Goal: Task Accomplishment & Management: Manage account settings

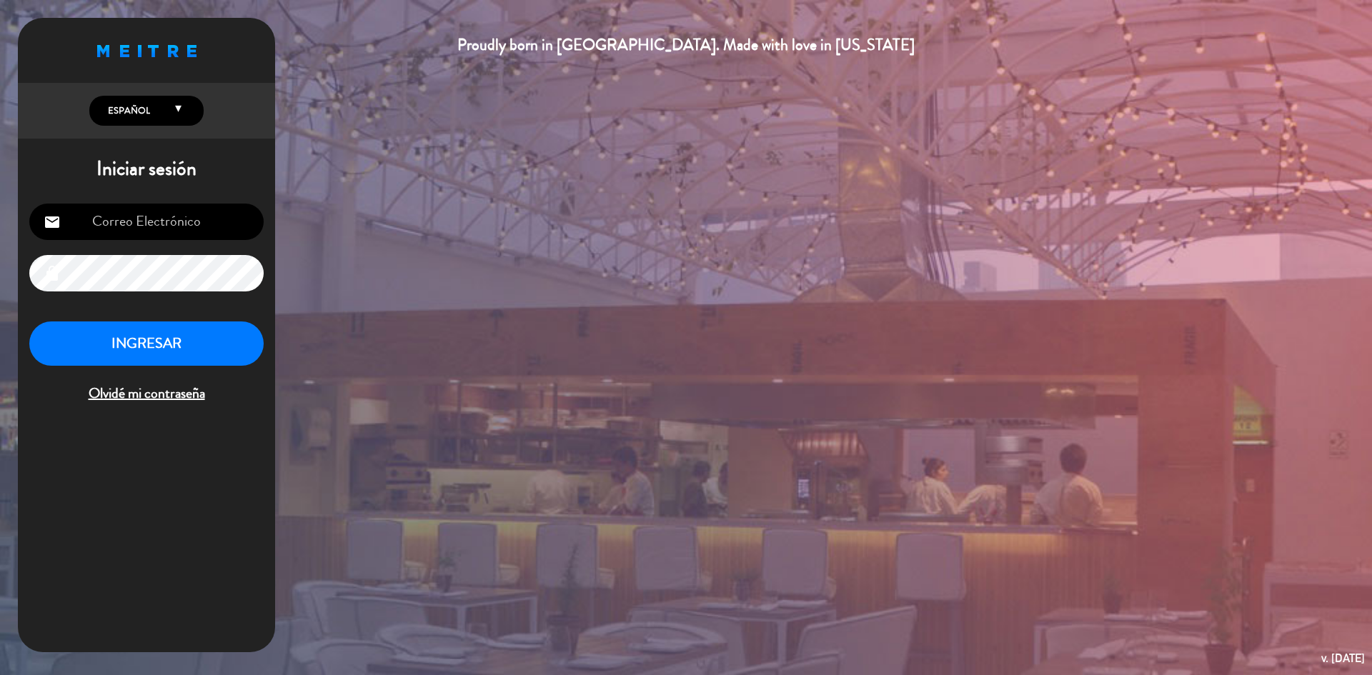
type input "[EMAIL_ADDRESS][DOMAIN_NAME]"
click at [199, 336] on button "INGRESAR" at bounding box center [146, 344] width 234 height 45
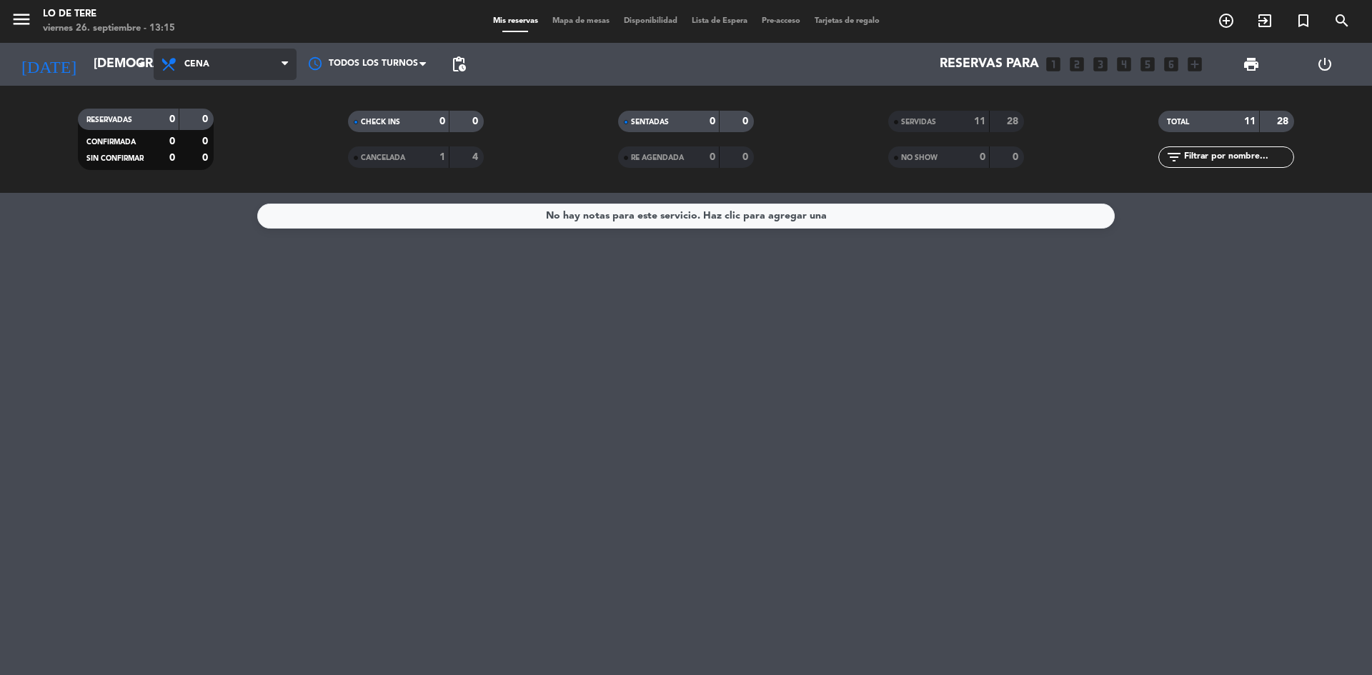
click at [284, 69] on icon at bounding box center [285, 64] width 6 height 11
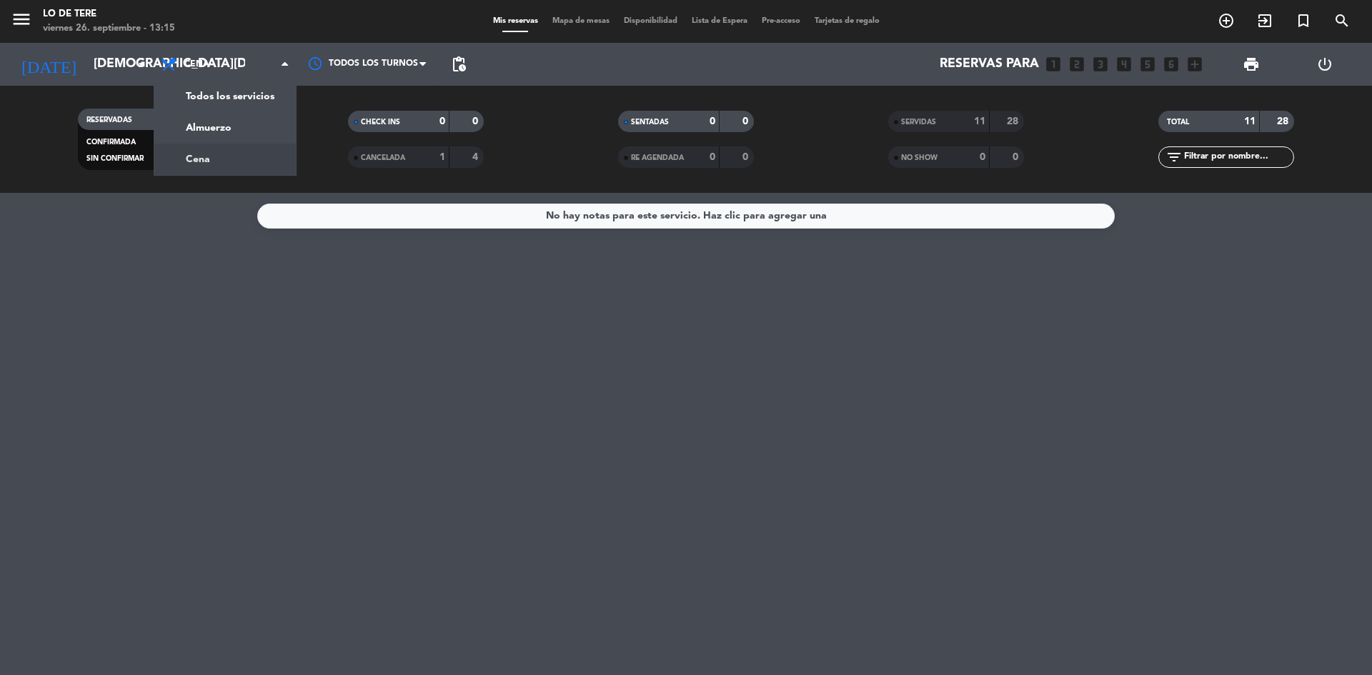
click at [259, 159] on div "menu Lo de [PERSON_NAME][DATE] 26. septiembre - 13:15 Mis reservas Mapa de mesa…" at bounding box center [686, 96] width 1372 height 193
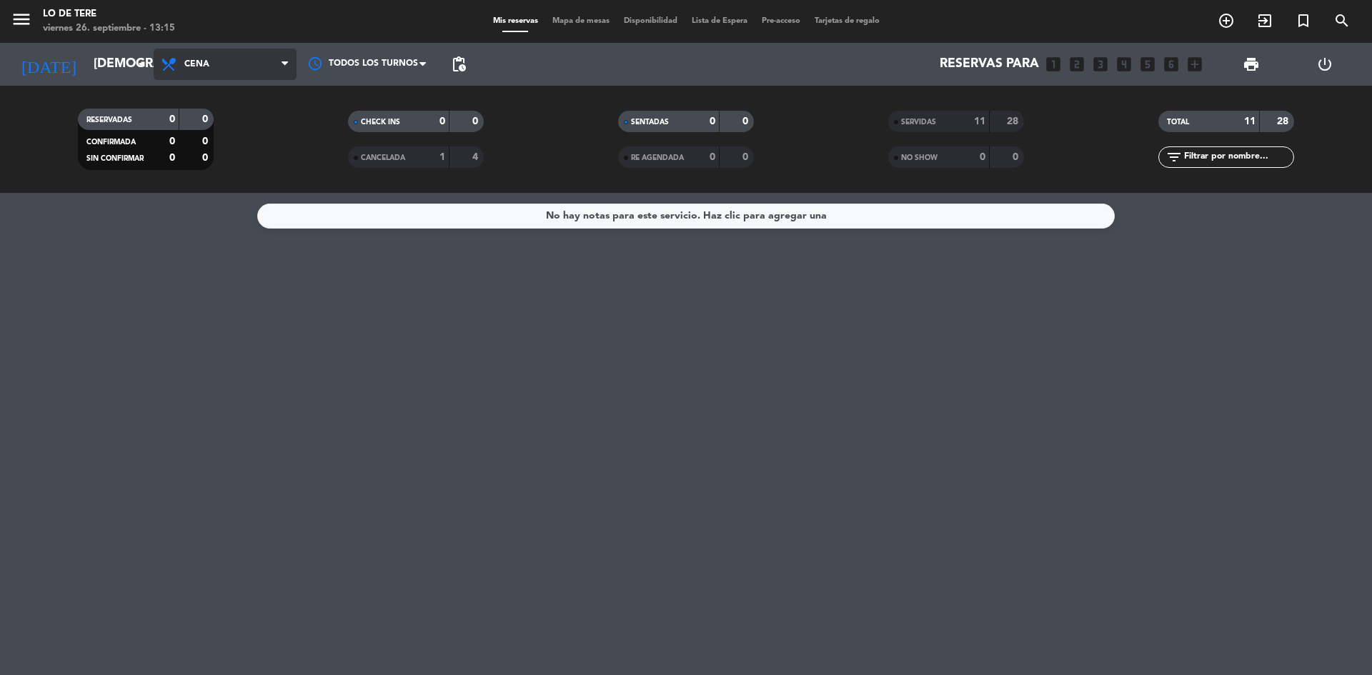
click at [280, 71] on span "Cena" at bounding box center [225, 64] width 143 height 31
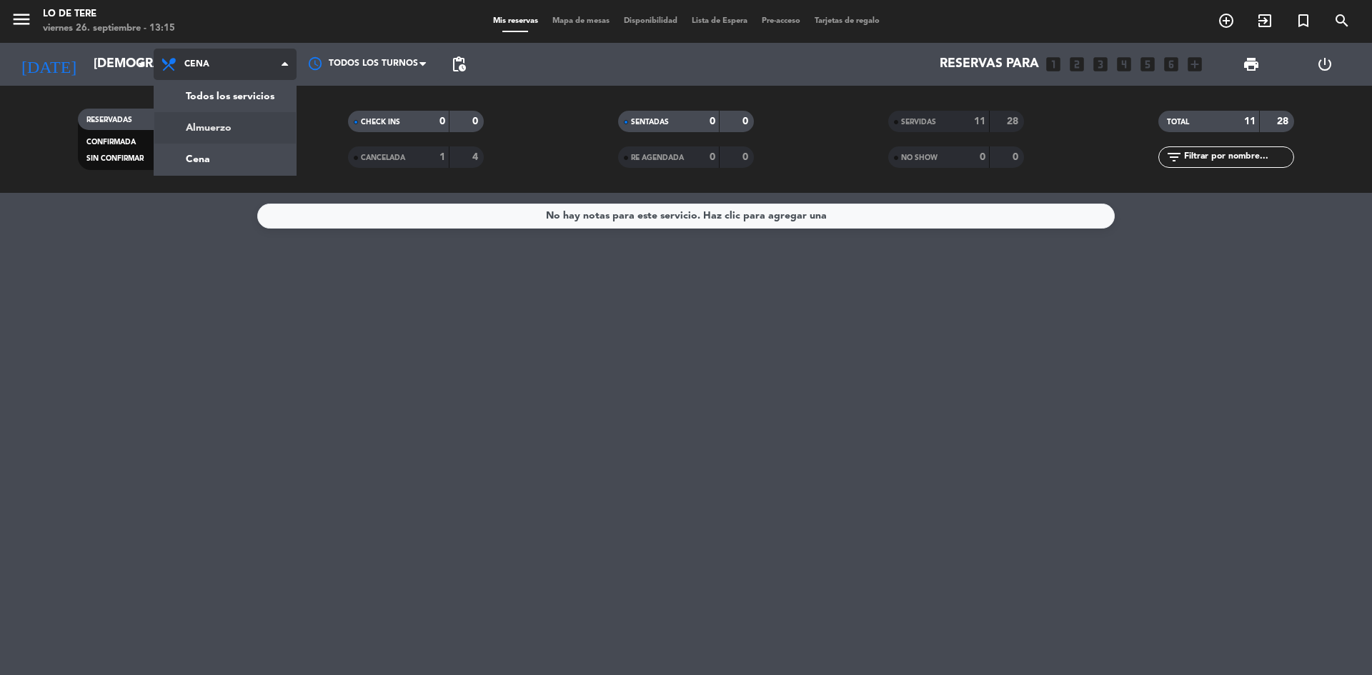
click at [263, 133] on div "menu Lo de [PERSON_NAME][DATE] 26. septiembre - 13:15 Mis reservas Mapa de mesa…" at bounding box center [686, 96] width 1372 height 193
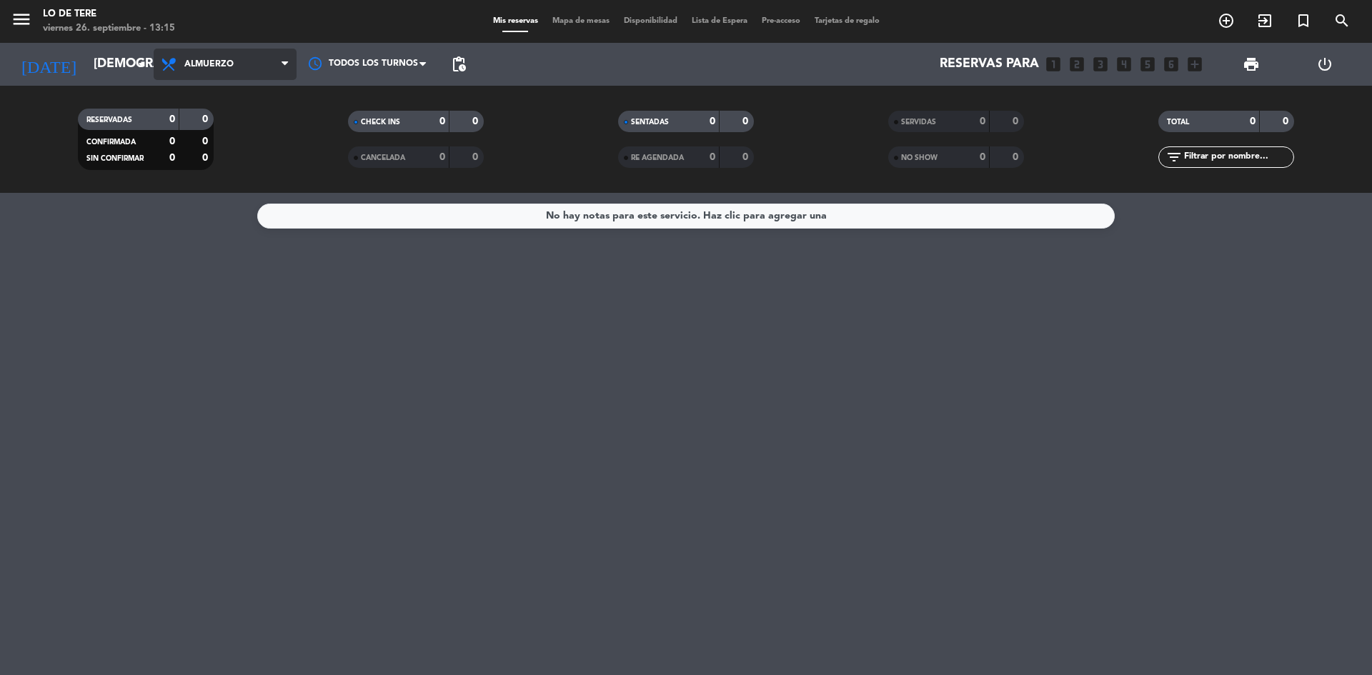
click at [282, 68] on icon at bounding box center [285, 64] width 6 height 11
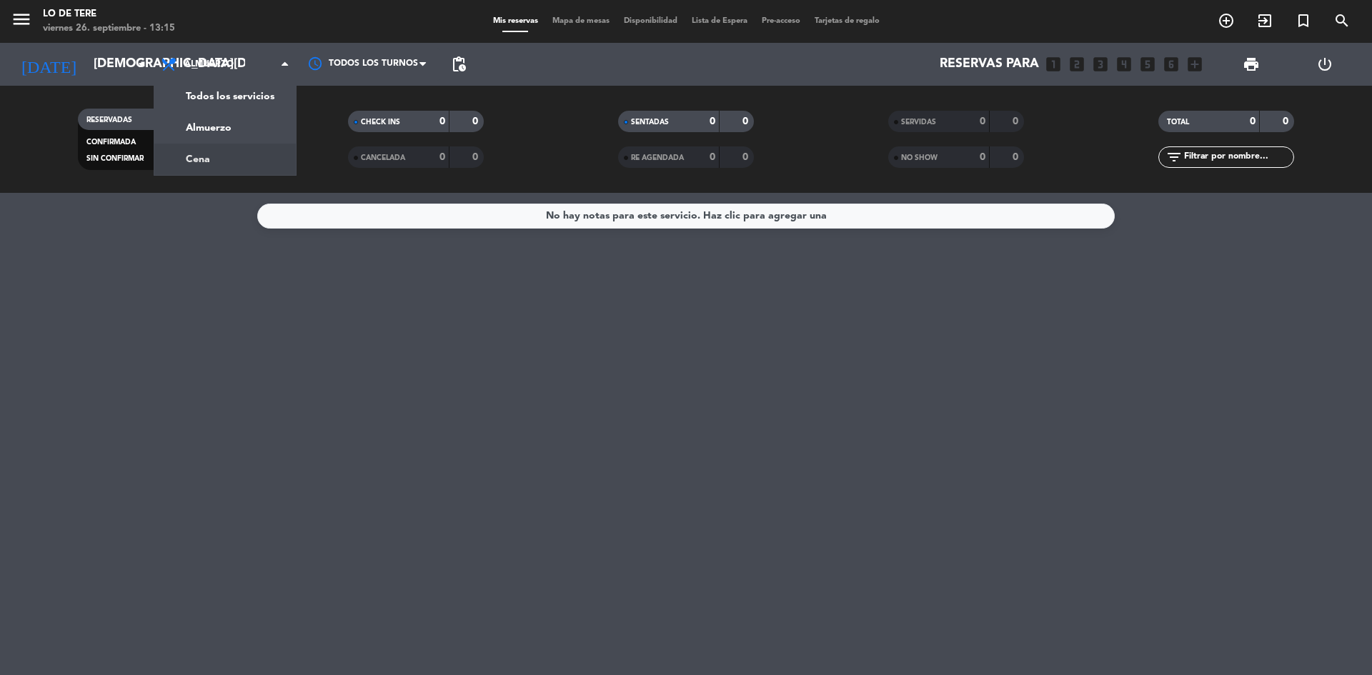
drag, startPoint x: 271, startPoint y: 159, endPoint x: 217, endPoint y: 152, distance: 54.0
click at [268, 159] on div "menu Lo de [PERSON_NAME][DATE] 26. septiembre - 13:15 Mis reservas Mapa de mesa…" at bounding box center [686, 96] width 1372 height 193
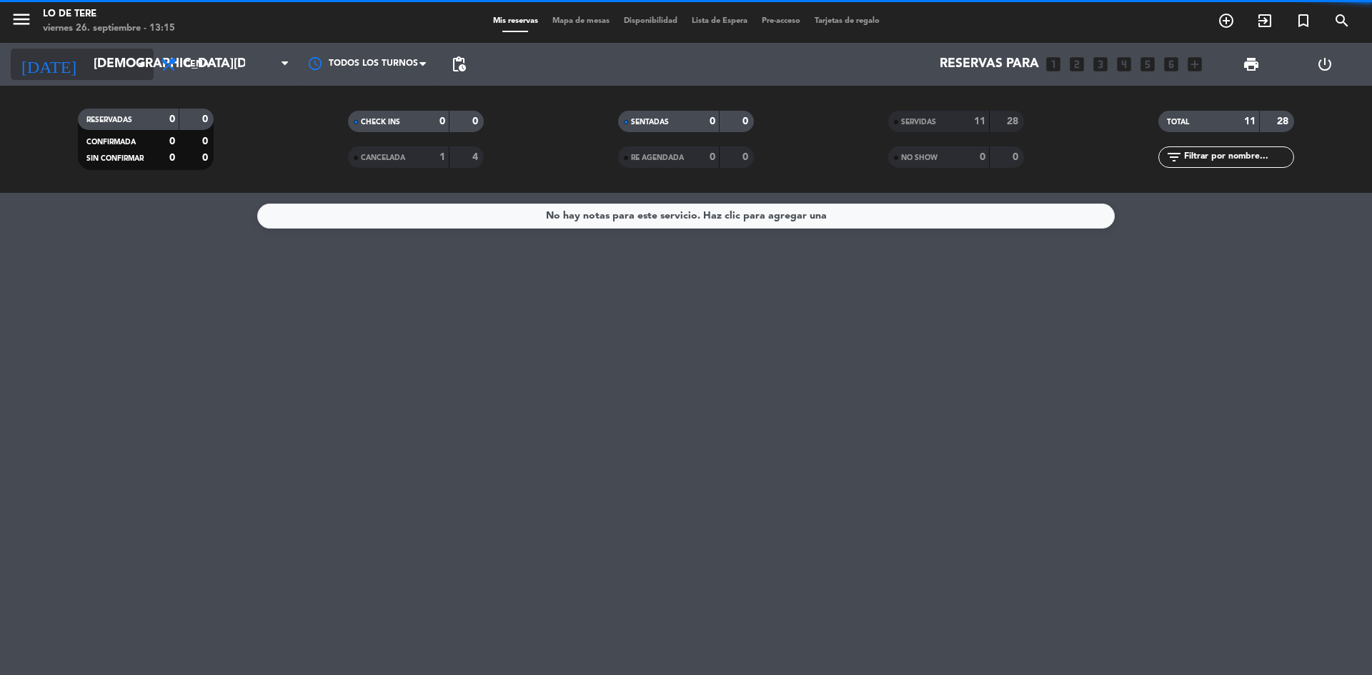
click at [137, 66] on icon "arrow_drop_down" at bounding box center [141, 64] width 17 height 17
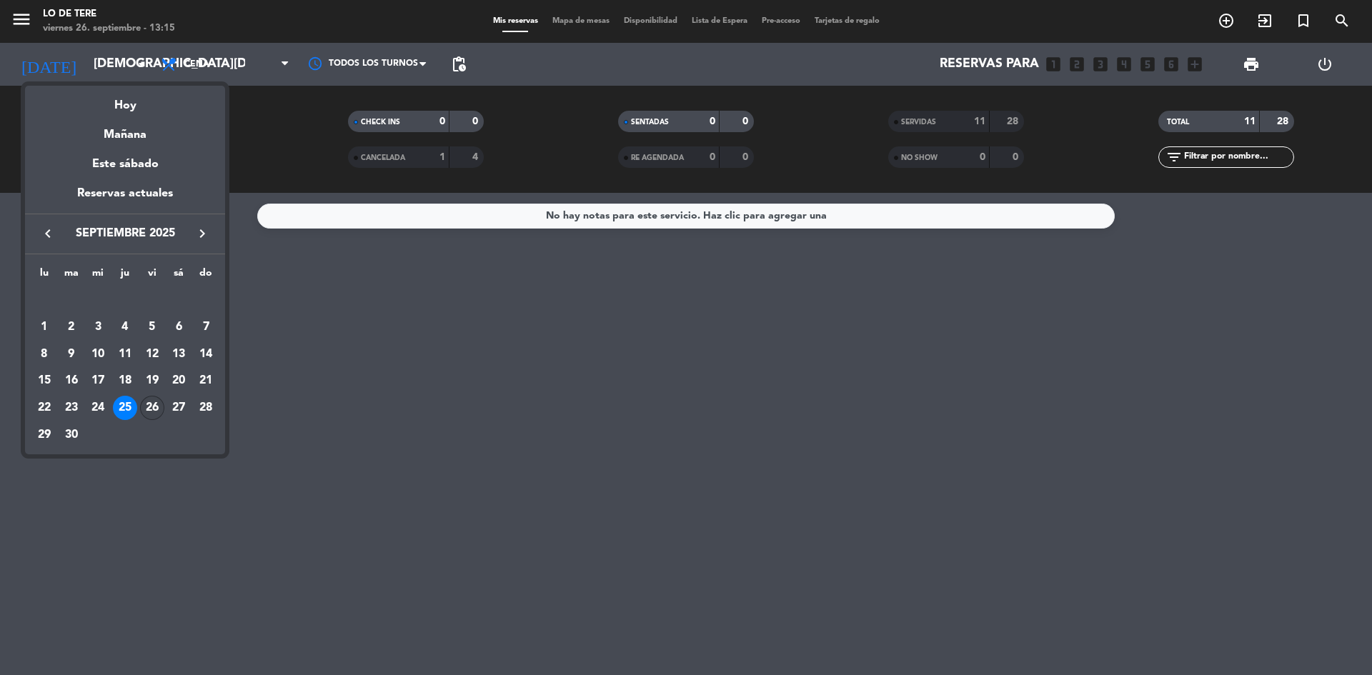
click at [154, 406] on div "26" at bounding box center [152, 408] width 24 height 24
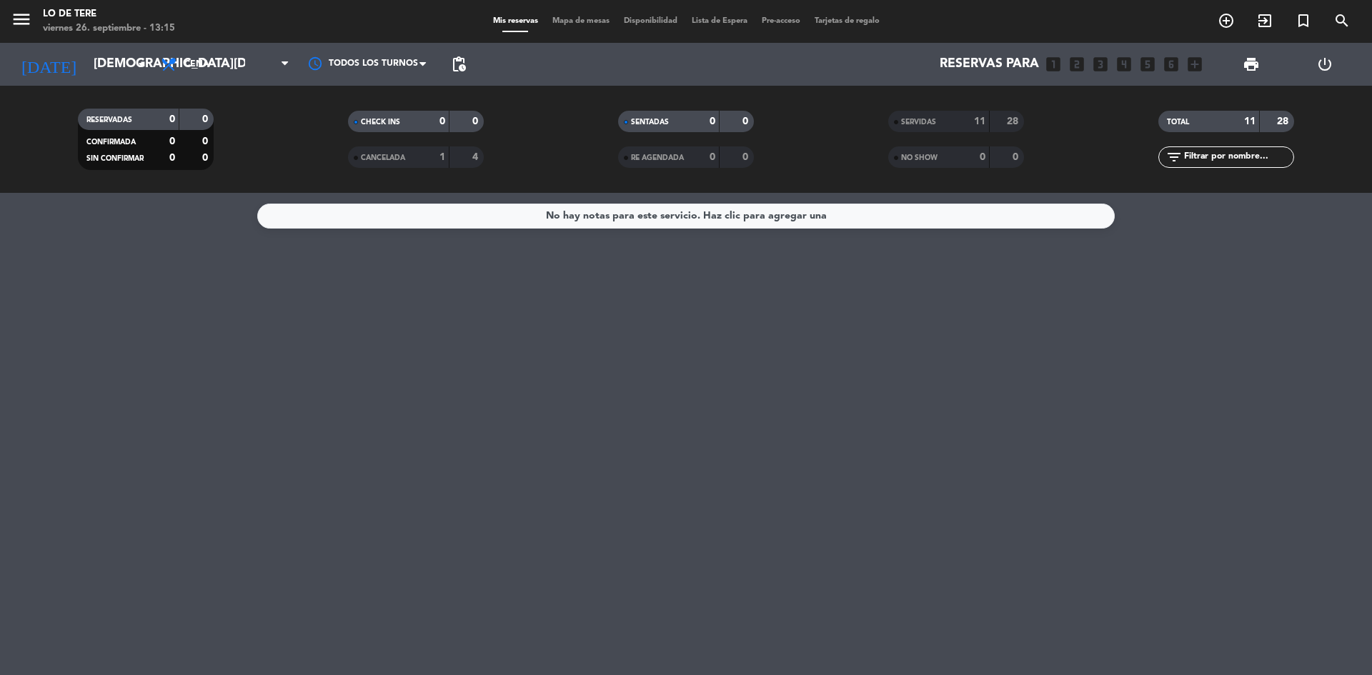
type input "[DATE]"
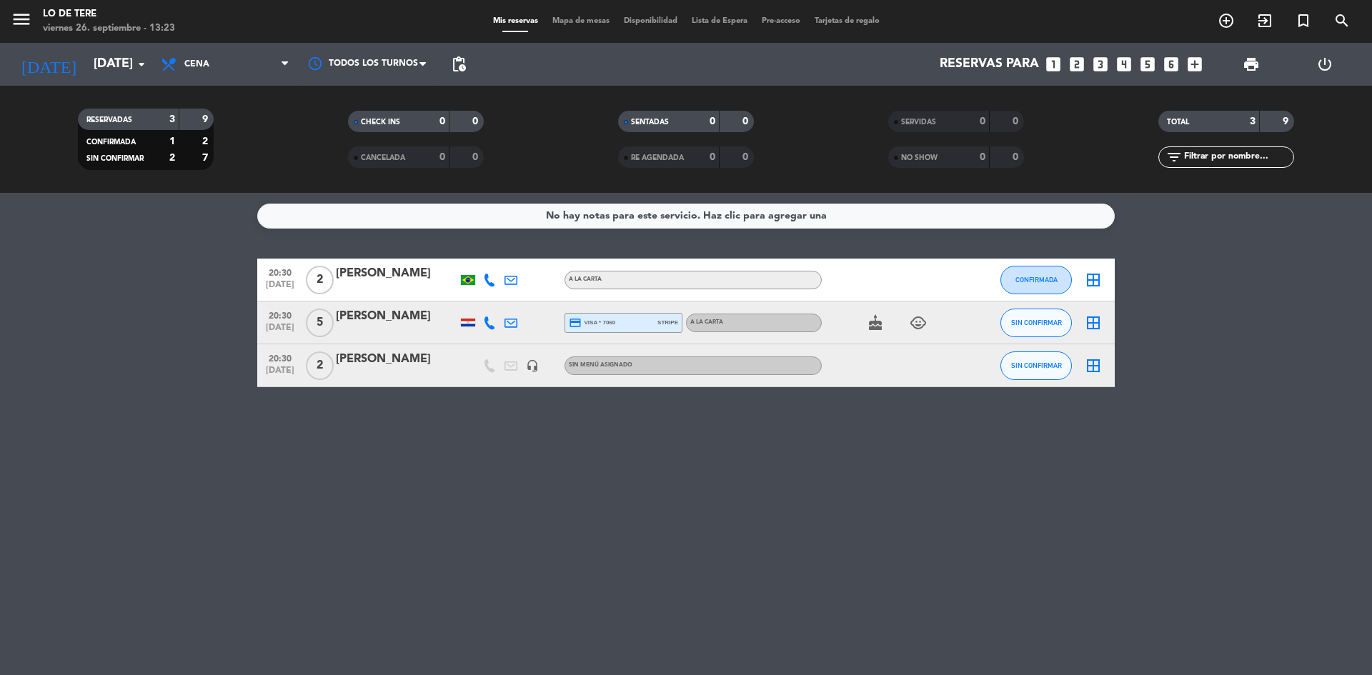
click at [1090, 360] on icon "border_all" at bounding box center [1093, 365] width 17 height 17
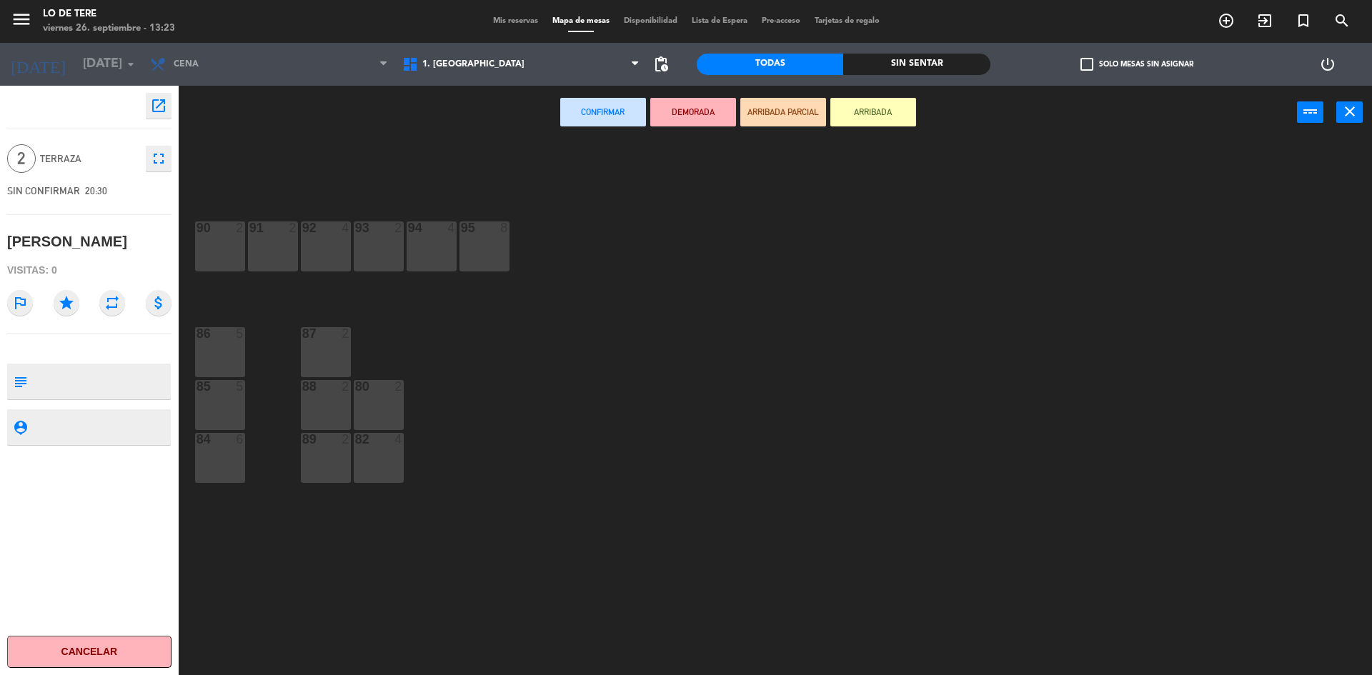
click at [214, 442] on div at bounding box center [220, 439] width 24 height 13
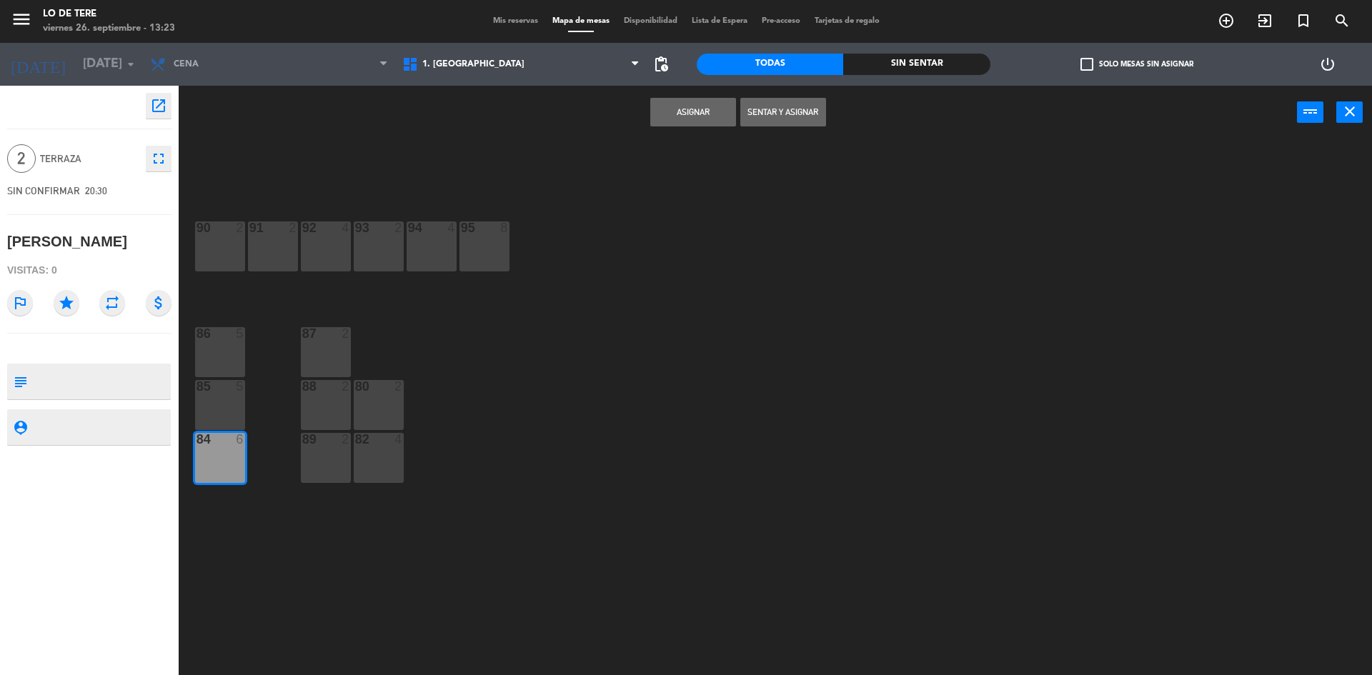
click at [711, 113] on button "Asignar" at bounding box center [693, 112] width 86 height 29
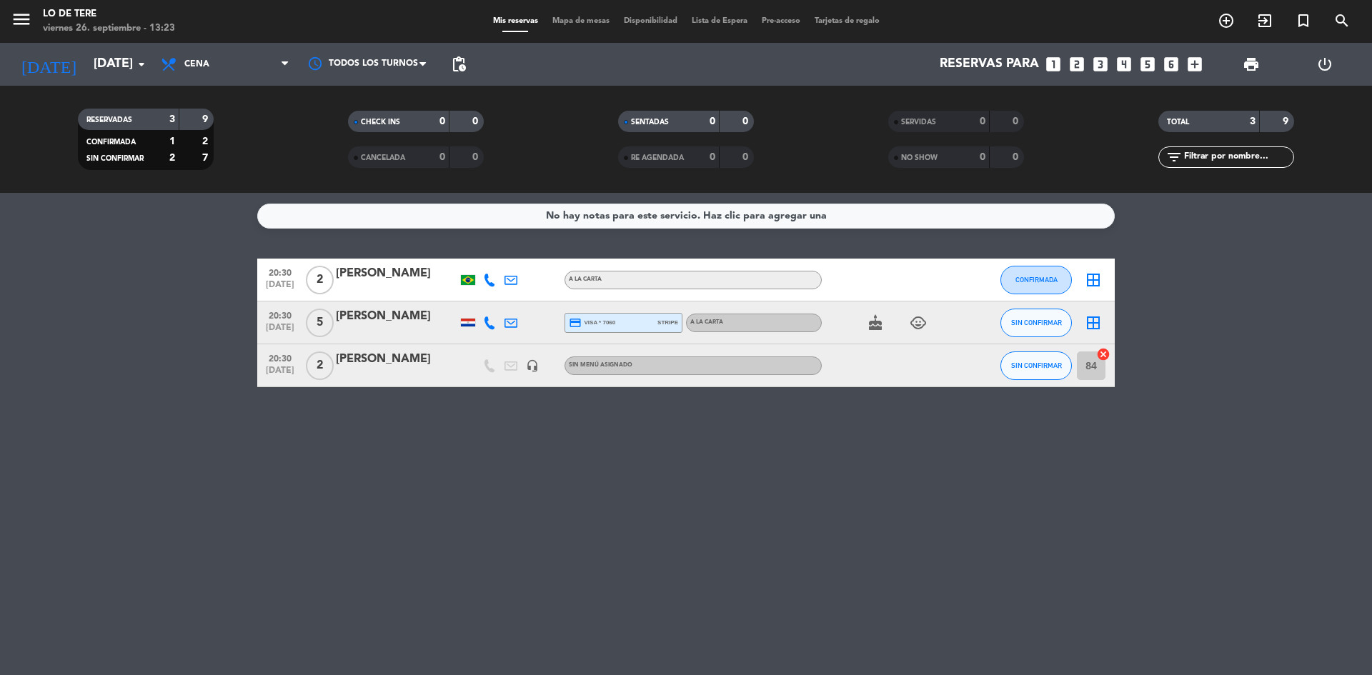
click at [375, 358] on div "[PERSON_NAME]" at bounding box center [397, 359] width 122 height 19
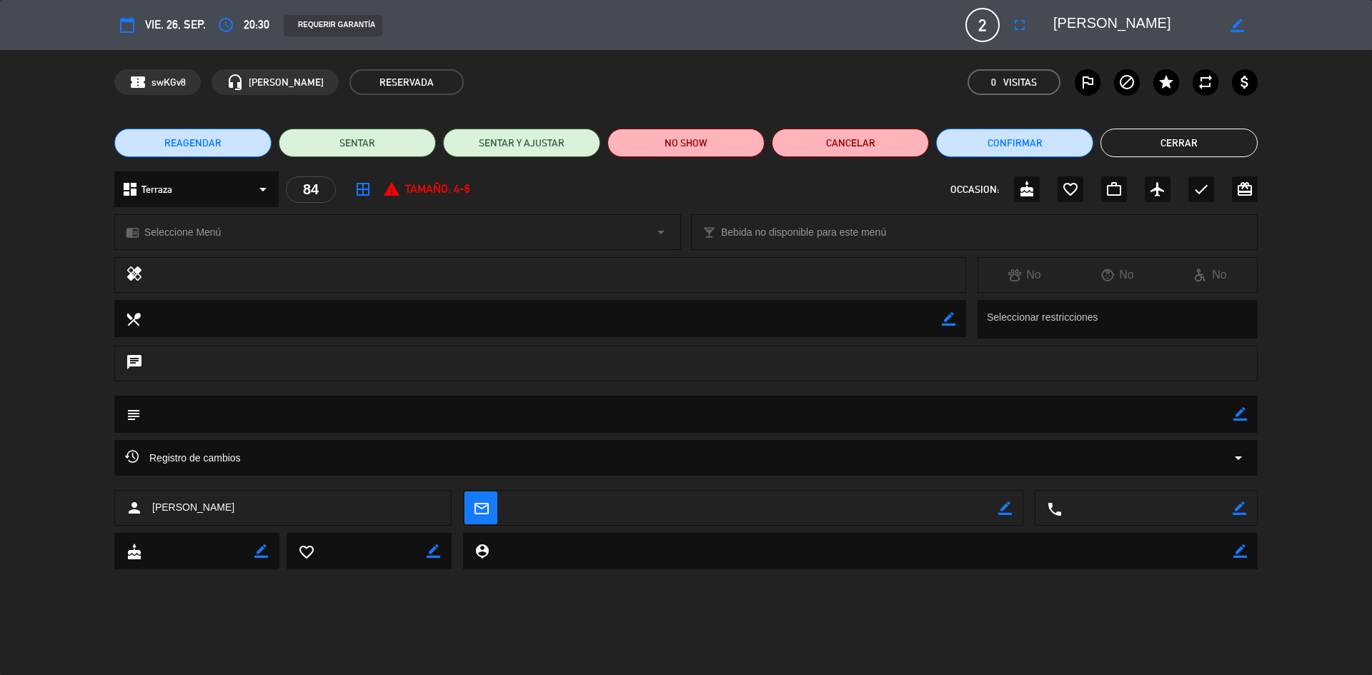
click at [1242, 407] on icon "border_color" at bounding box center [1241, 414] width 14 height 14
click at [1037, 419] on textarea at bounding box center [687, 414] width 1093 height 36
type textarea "mesa 84 no [MEDICAL_DATA]"
click at [1236, 417] on icon at bounding box center [1241, 414] width 14 height 14
click at [1188, 152] on button "Cerrar" at bounding box center [1179, 143] width 157 height 29
